Goal: Information Seeking & Learning: Check status

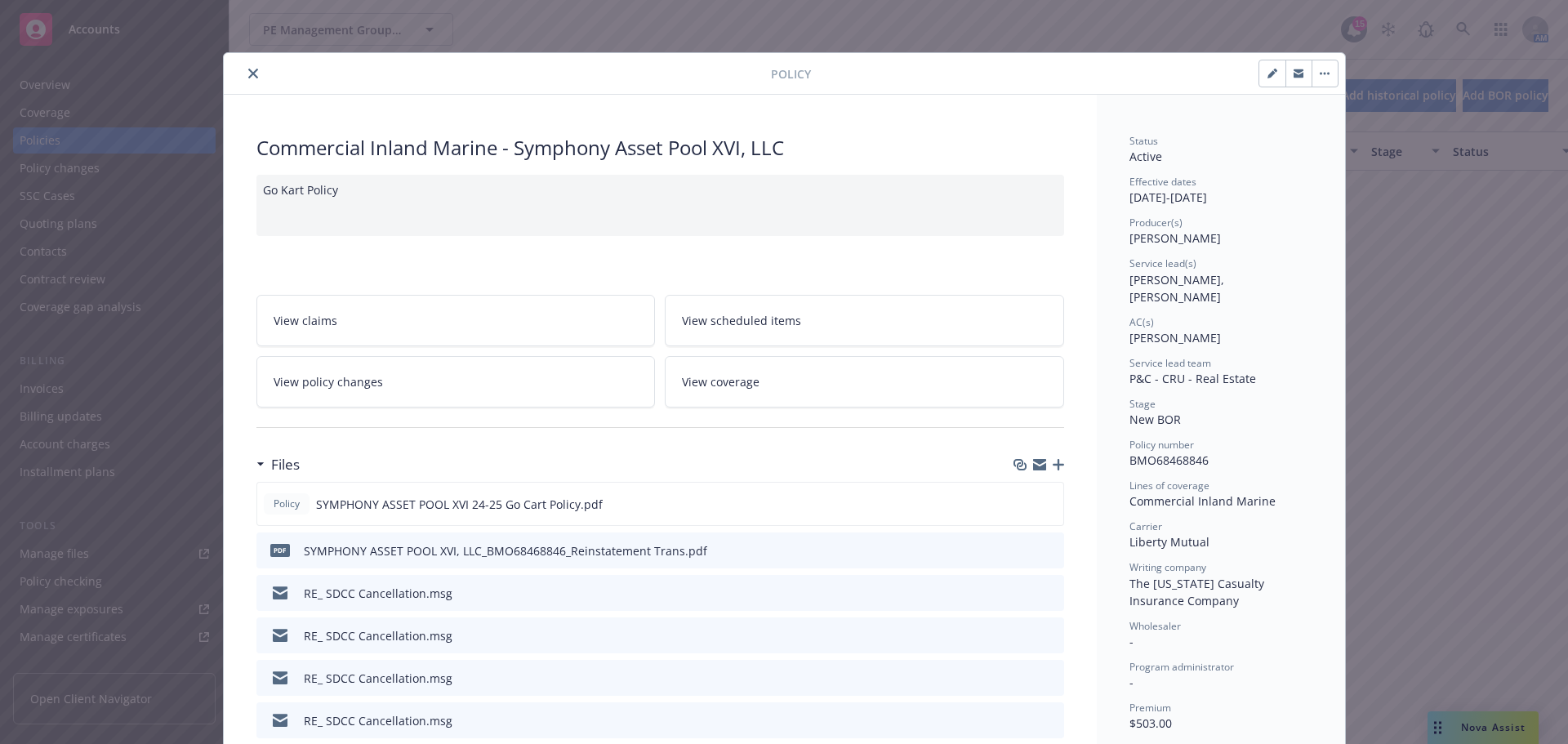
scroll to position [653, 0]
click at [243, 67] on button "close" at bounding box center [253, 74] width 20 height 20
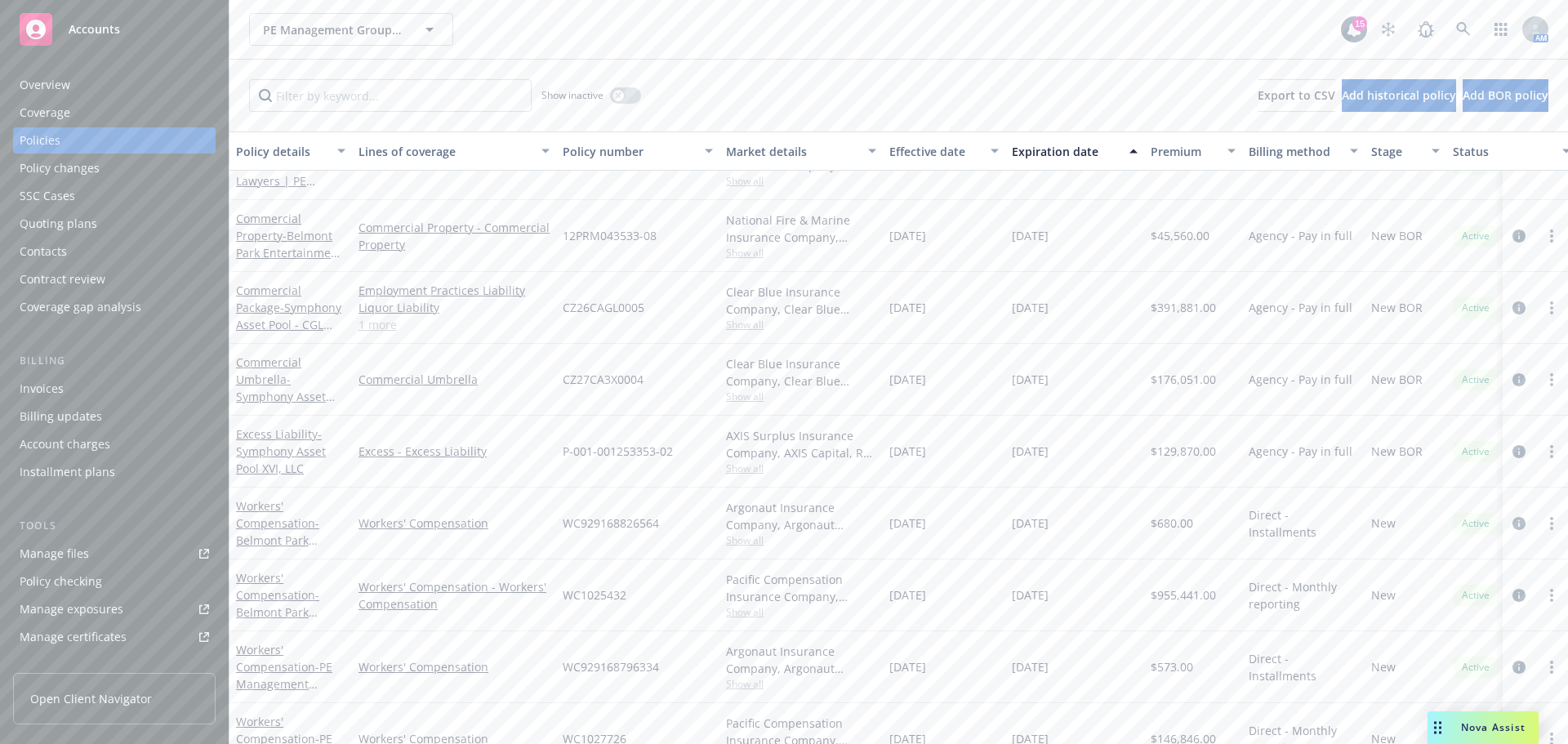
scroll to position [82, 0]
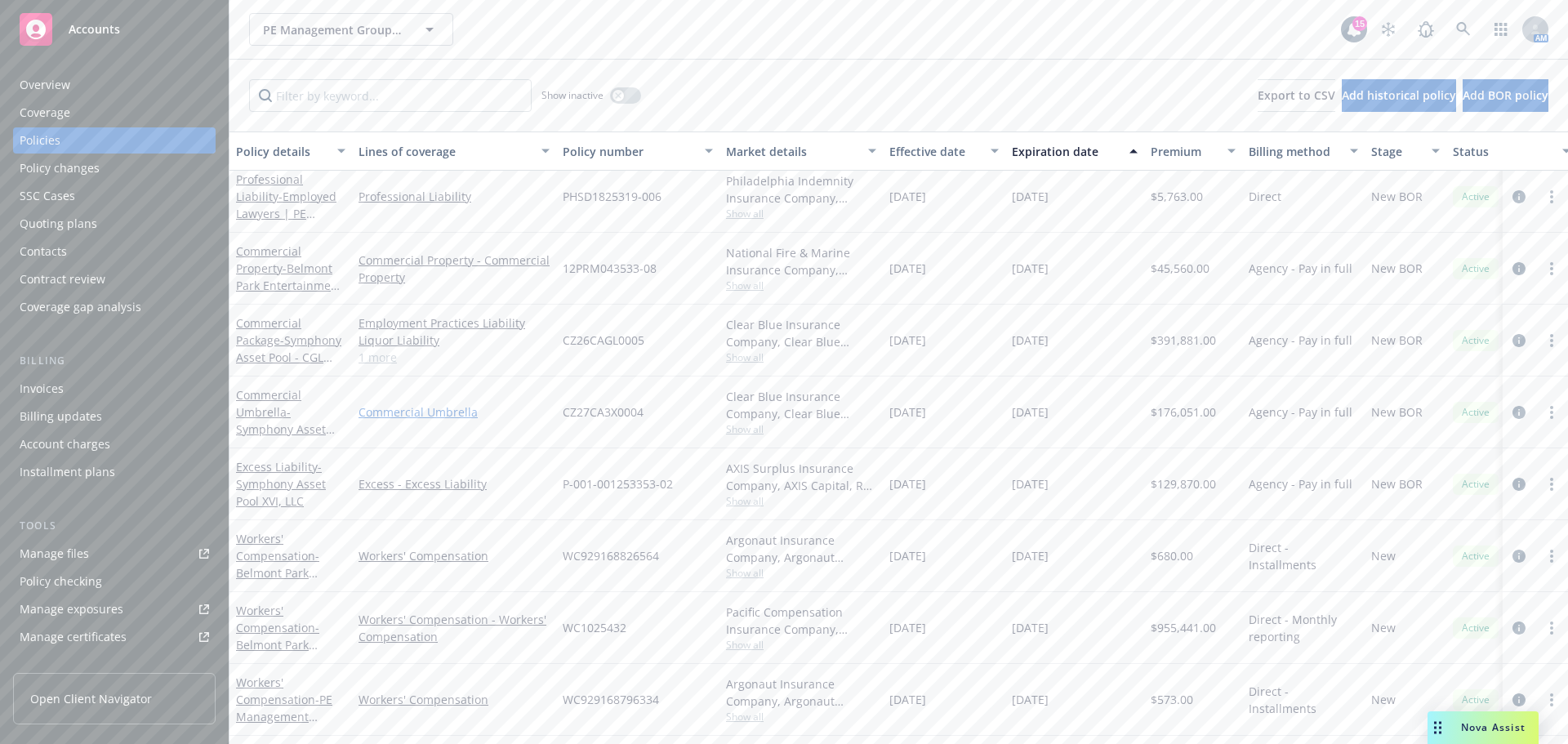
click at [389, 413] on link "Commercial Umbrella" at bounding box center [455, 412] width 191 height 17
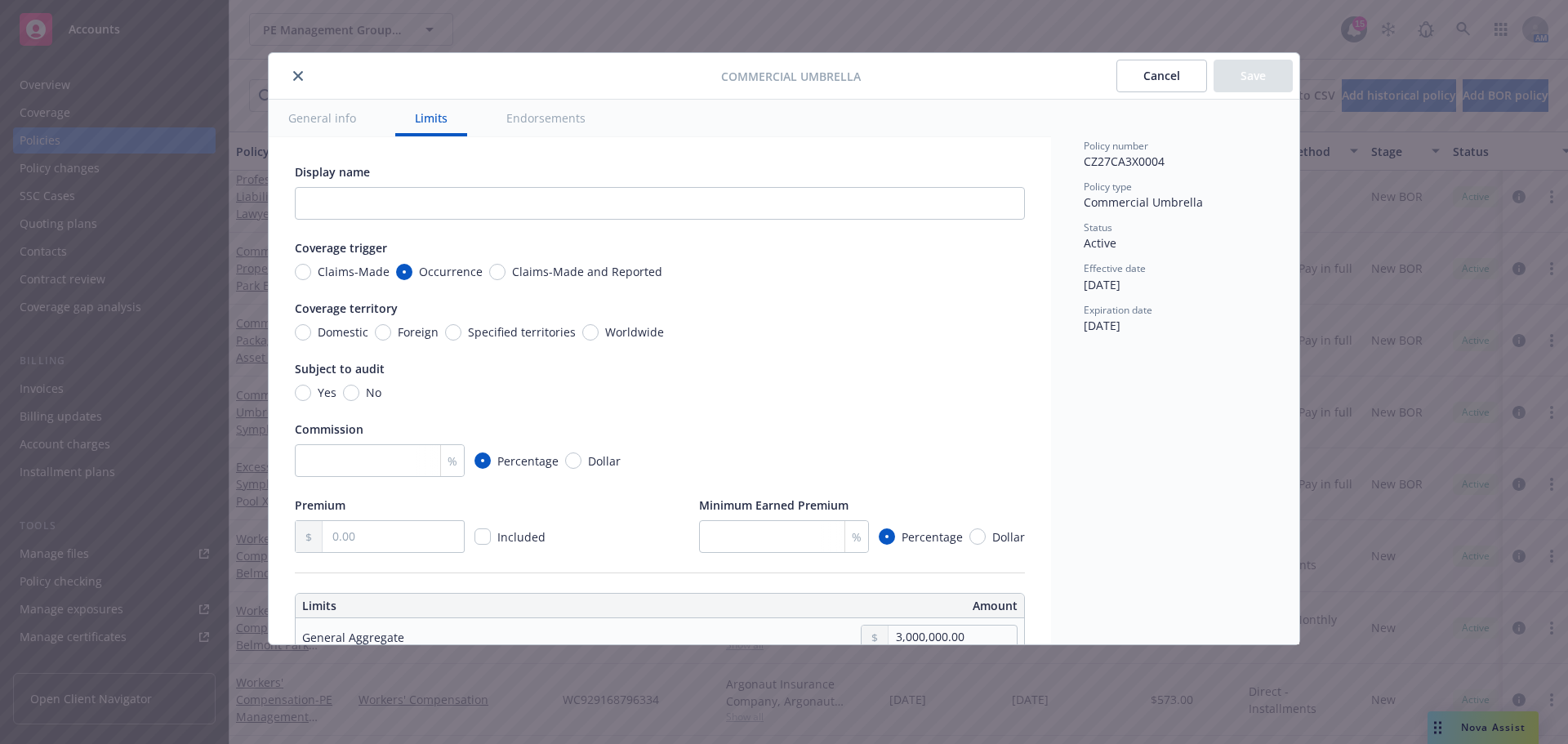
click at [297, 76] on icon "close" at bounding box center [298, 76] width 10 height 10
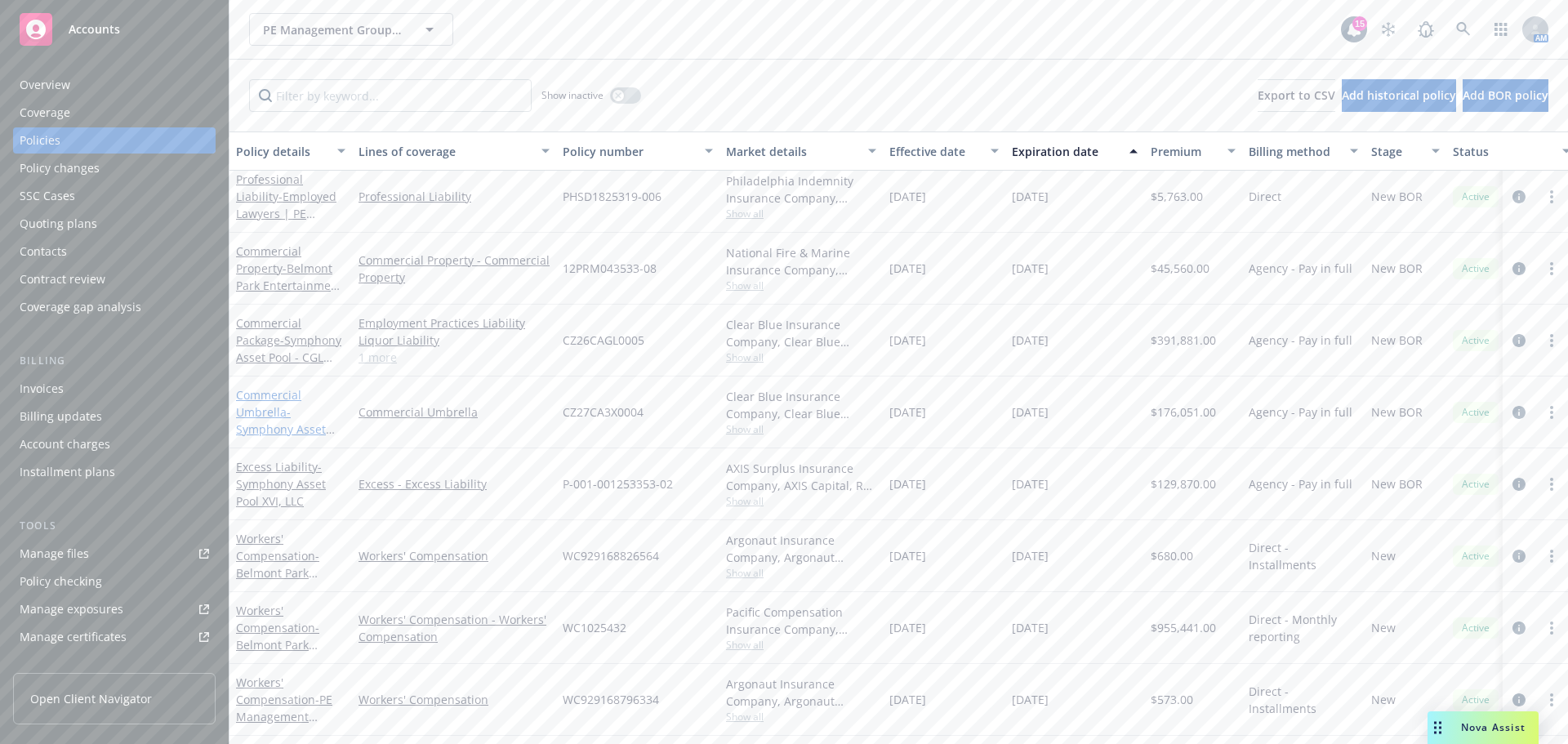
click at [256, 406] on link "Commercial Umbrella - Symphony Asset Pool- $3M" at bounding box center [281, 421] width 90 height 67
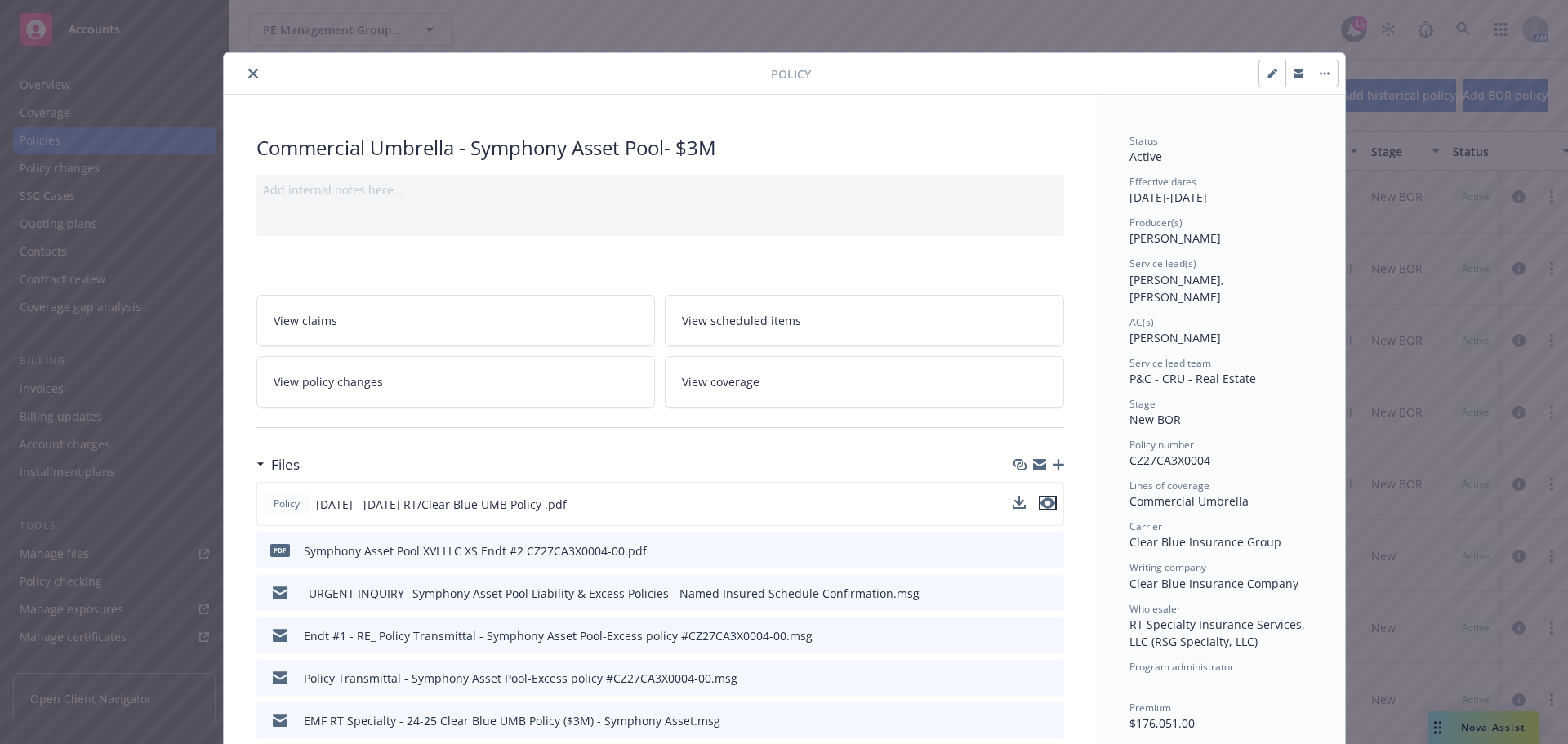
click at [1040, 501] on icon "preview file" at bounding box center [1048, 503] width 15 height 12
click at [250, 67] on button "close" at bounding box center [253, 74] width 20 height 20
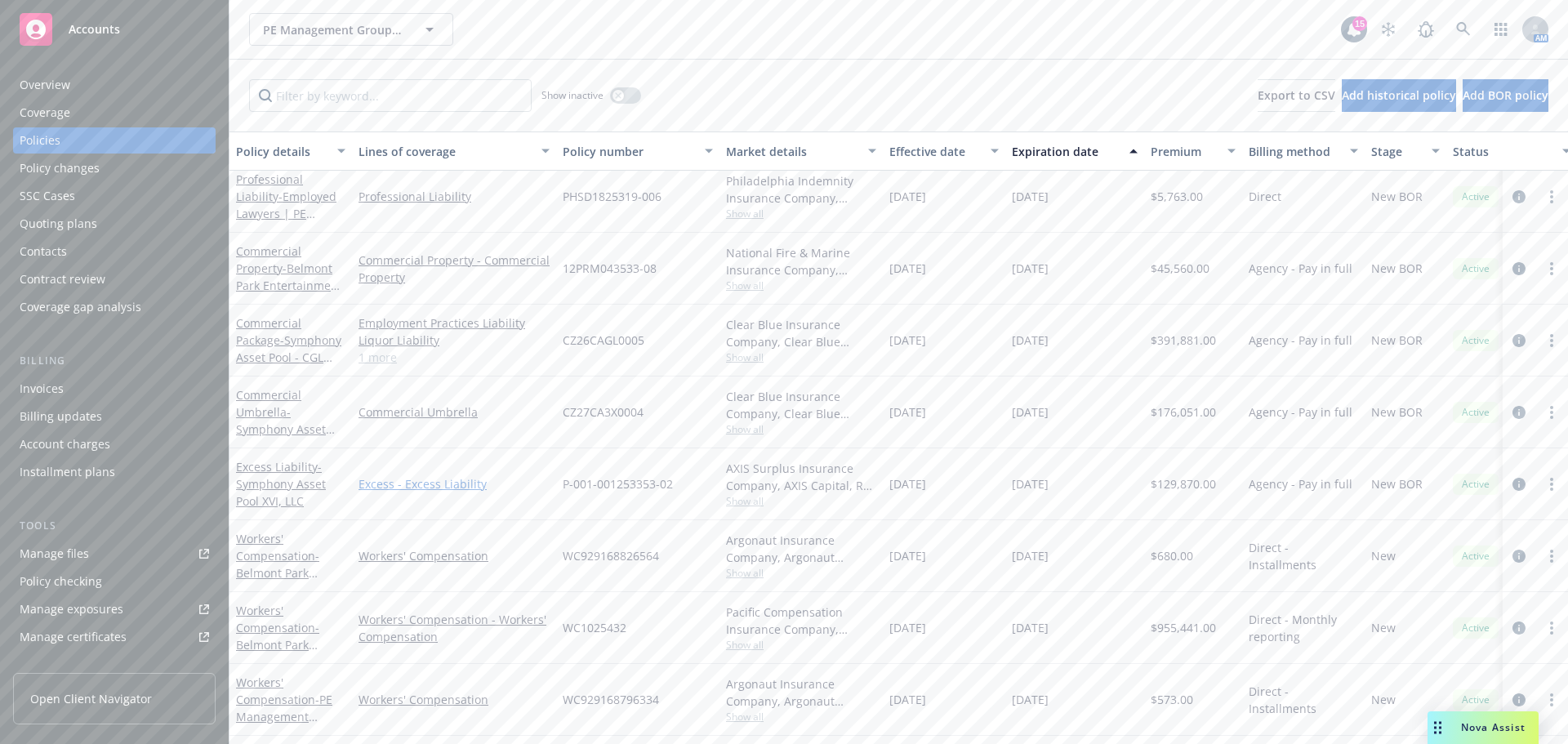
click at [394, 492] on link "Excess - Excess Liability" at bounding box center [455, 484] width 191 height 17
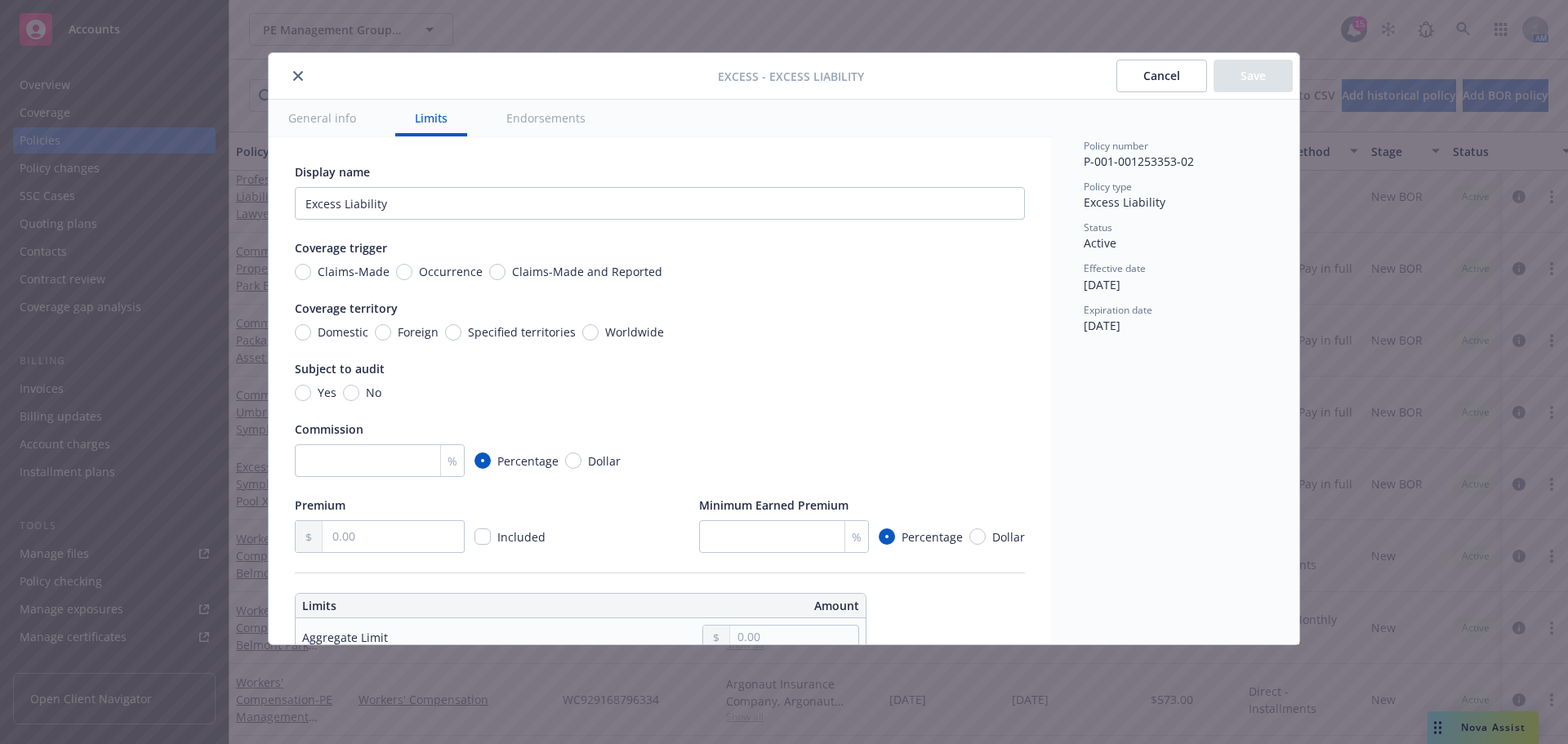
click at [301, 75] on icon "close" at bounding box center [298, 76] width 10 height 10
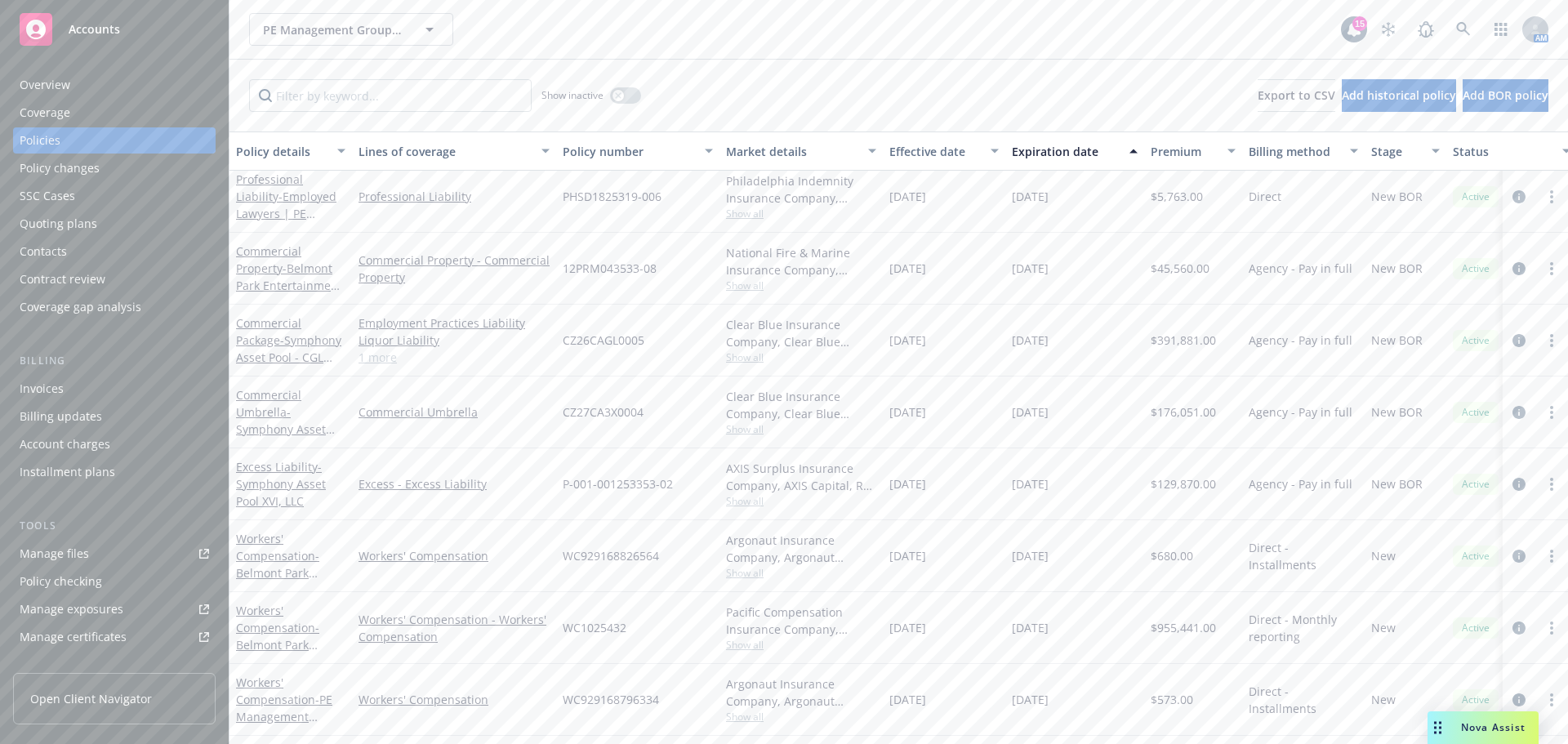
click at [273, 483] on span "- Symphony Asset Pool XVI, LLC" at bounding box center [281, 484] width 90 height 50
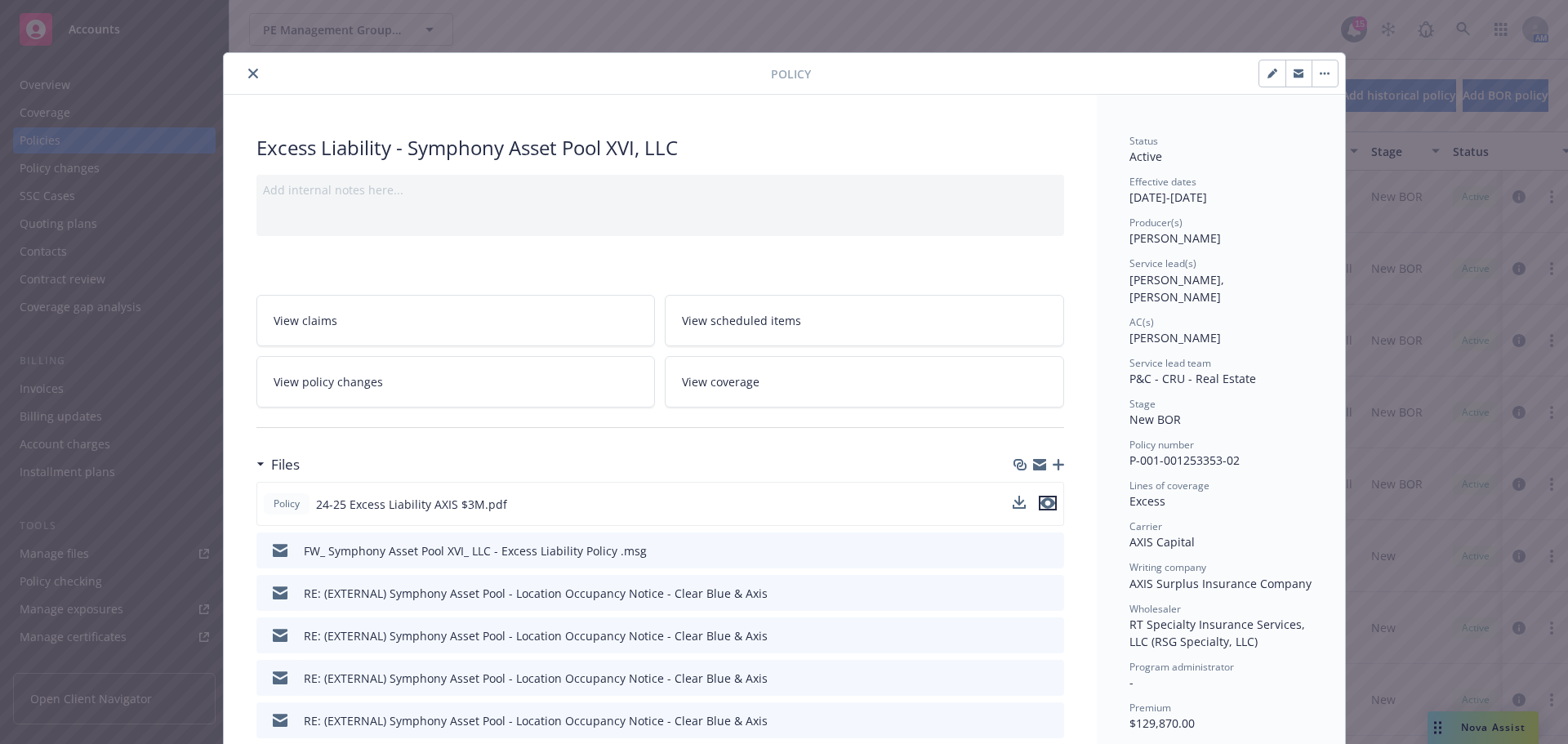
click at [1040, 501] on icon "preview file" at bounding box center [1048, 503] width 15 height 12
